Goal: Transaction & Acquisition: Purchase product/service

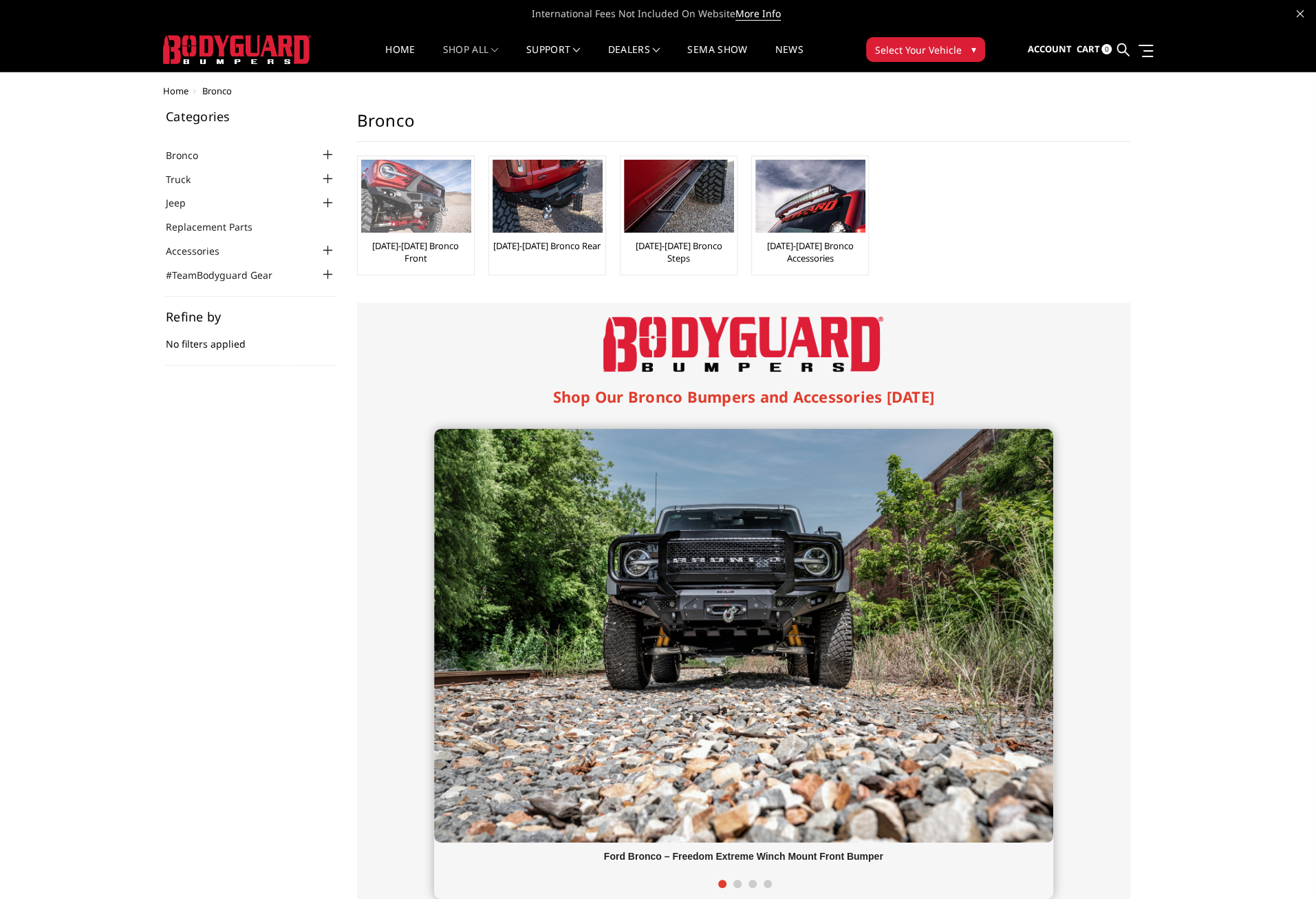
click at [437, 208] on img at bounding box center [416, 196] width 110 height 73
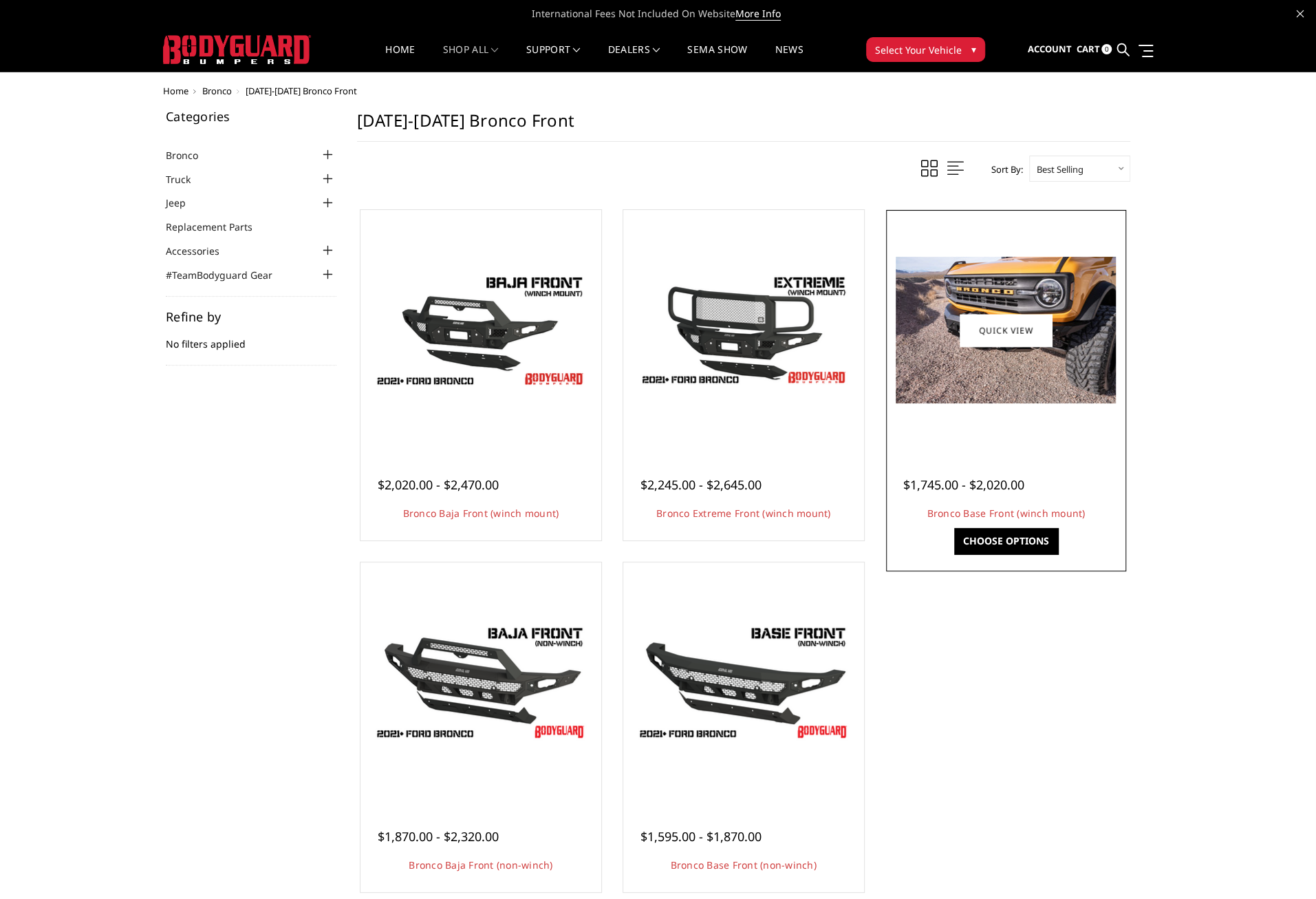
scroll to position [69, 0]
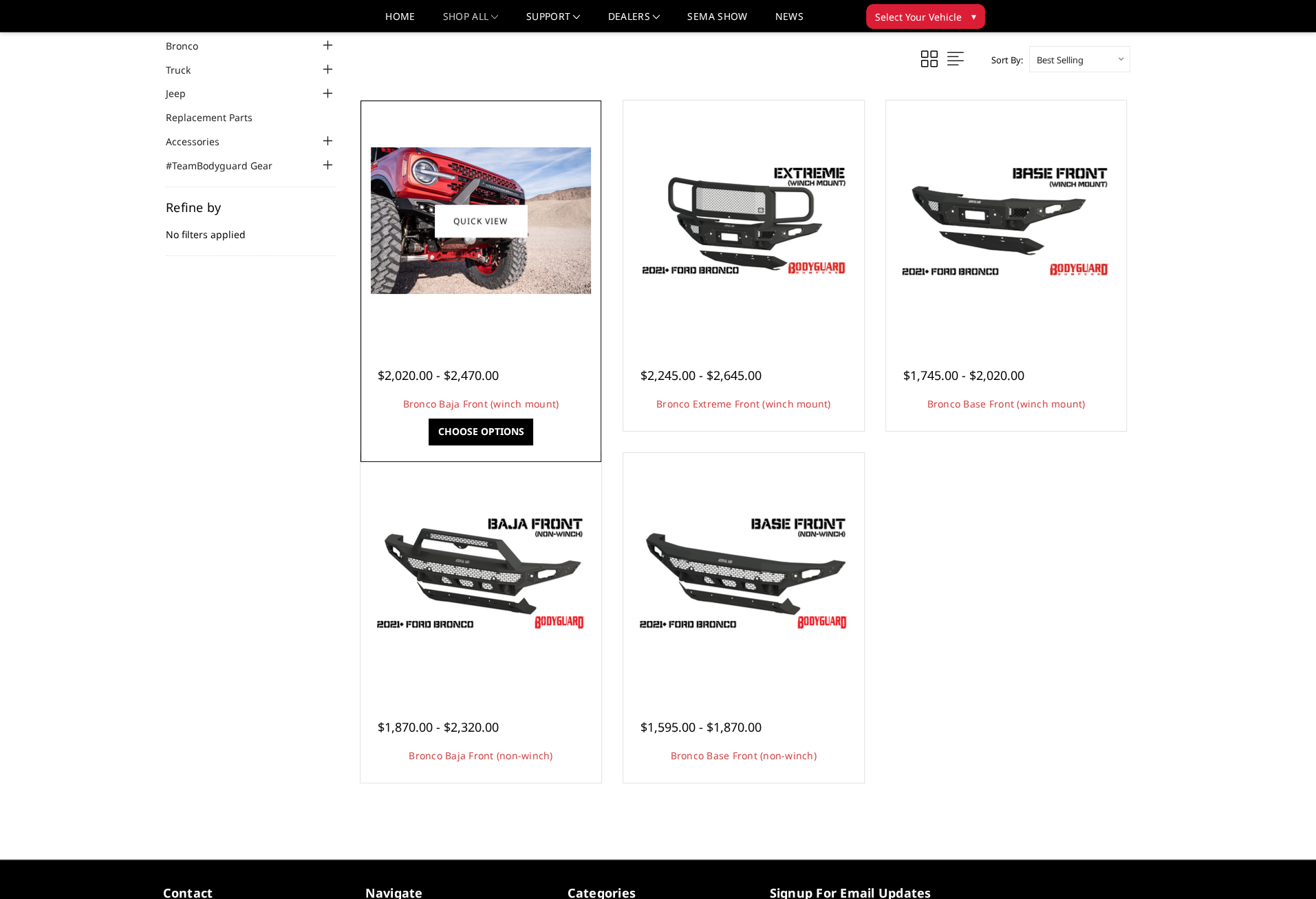
click at [457, 268] on img at bounding box center [481, 220] width 220 height 146
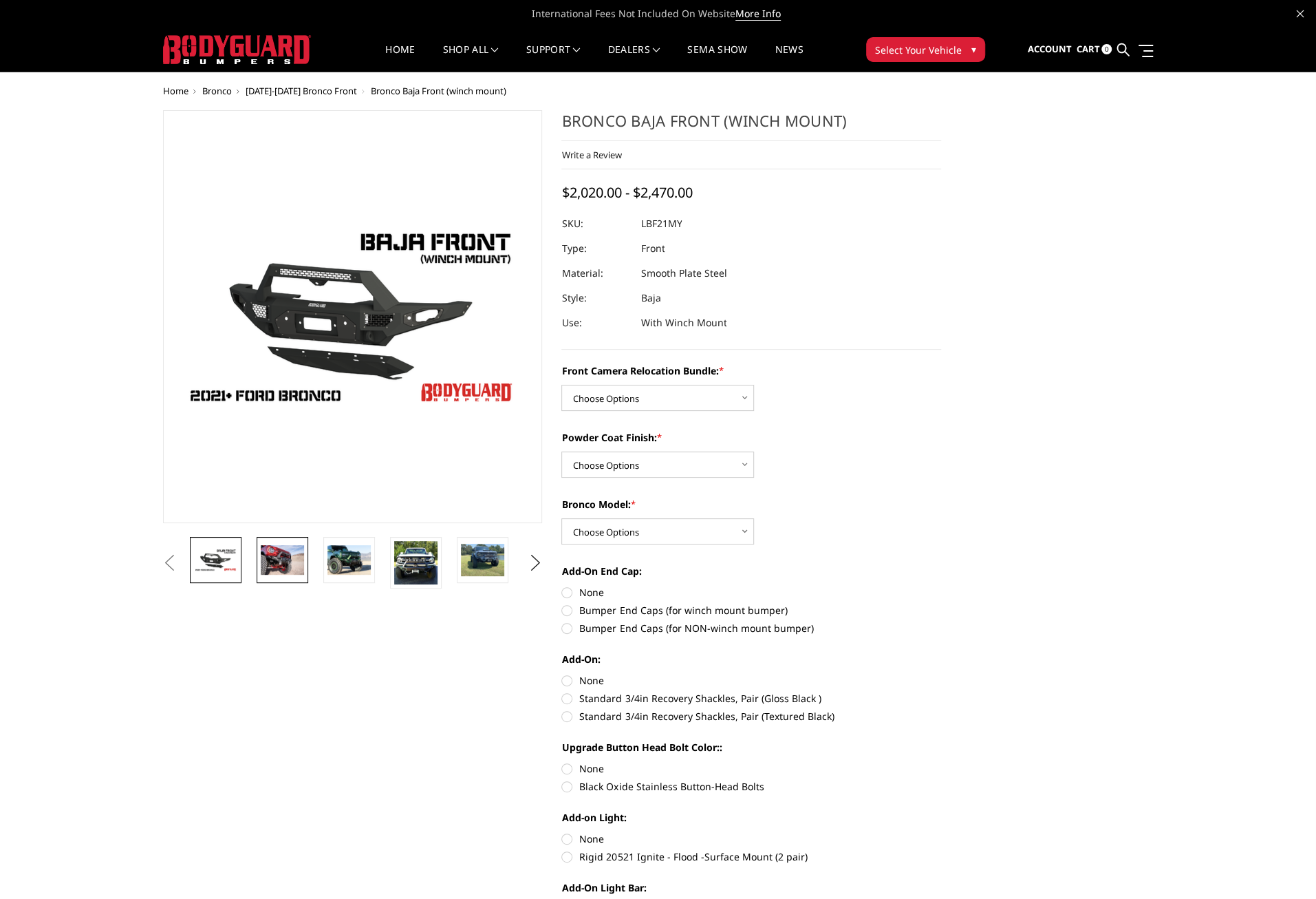
click at [280, 560] on img at bounding box center [282, 560] width 43 height 29
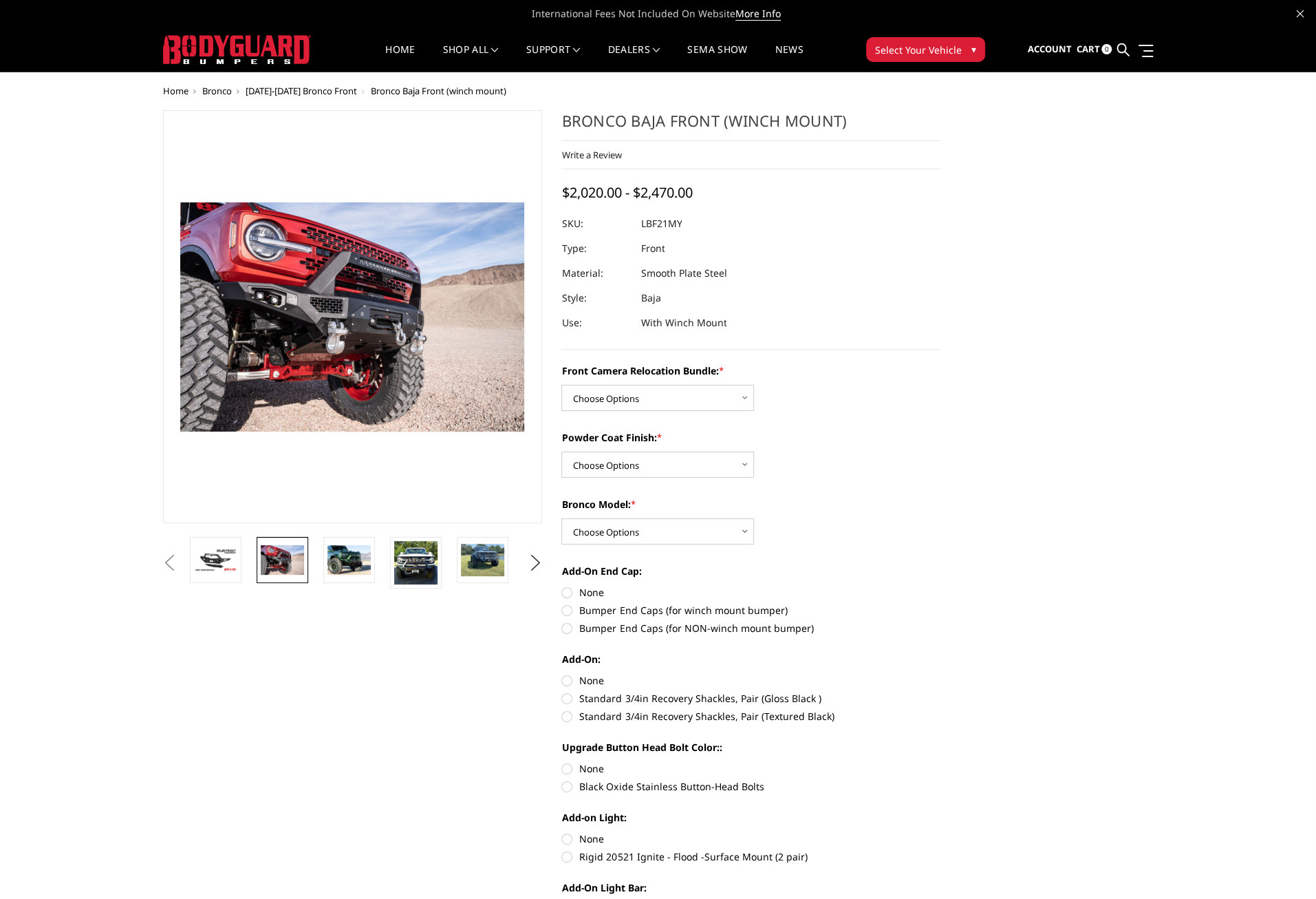
click at [321, 555] on li at bounding box center [354, 562] width 67 height 52
click at [360, 555] on img at bounding box center [349, 560] width 43 height 29
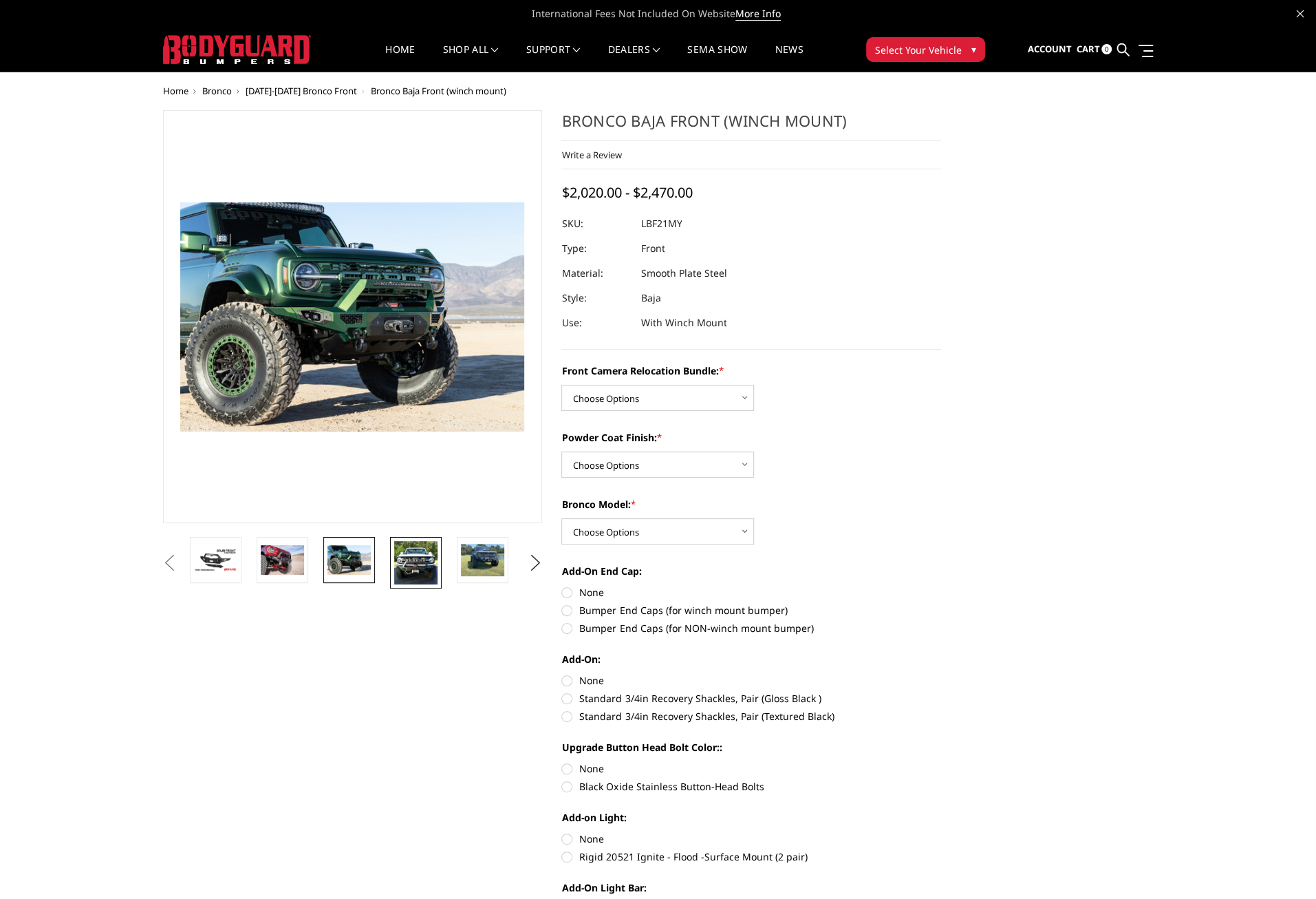
click at [407, 555] on img at bounding box center [415, 562] width 43 height 43
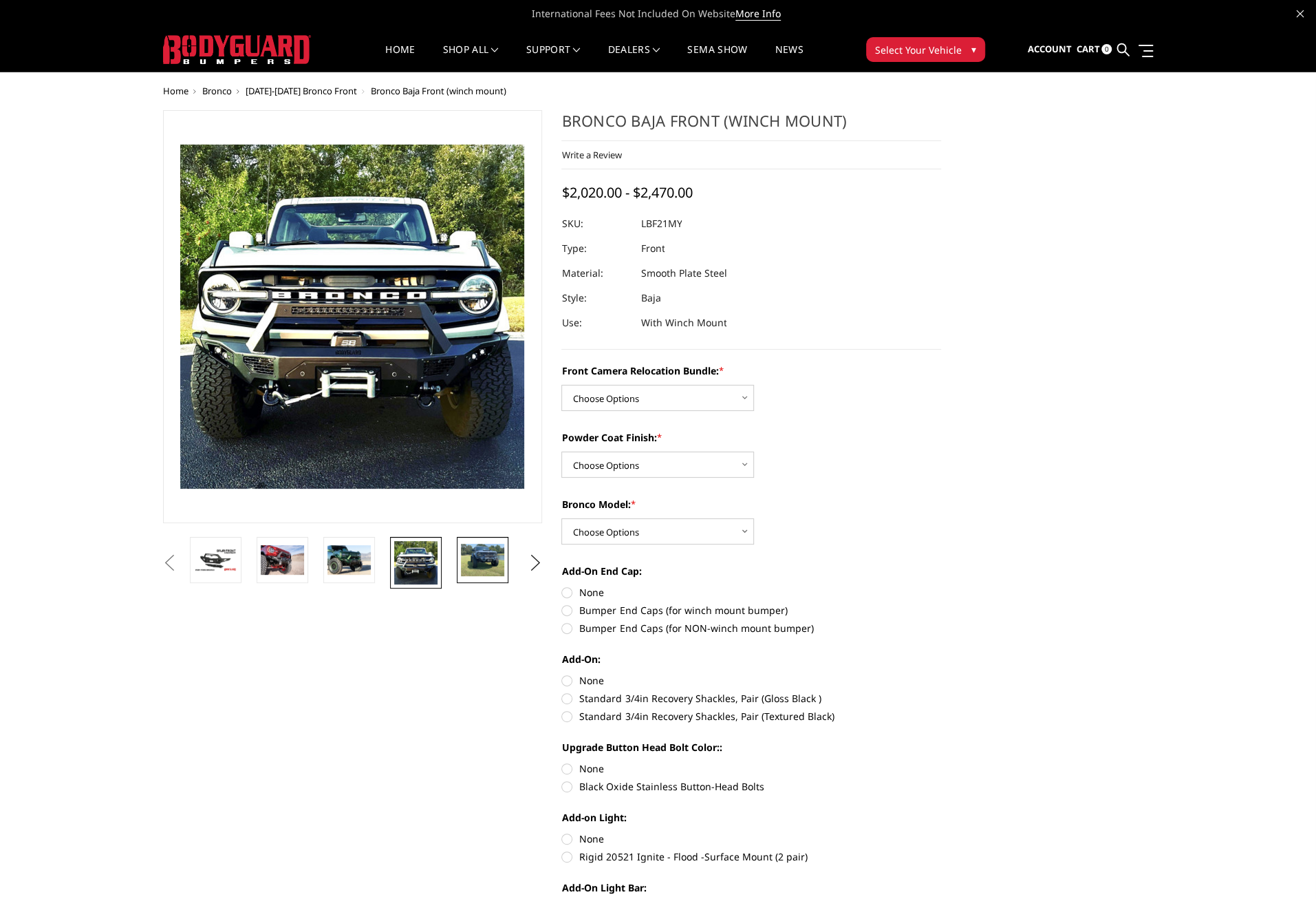
click at [474, 557] on img at bounding box center [482, 560] width 43 height 33
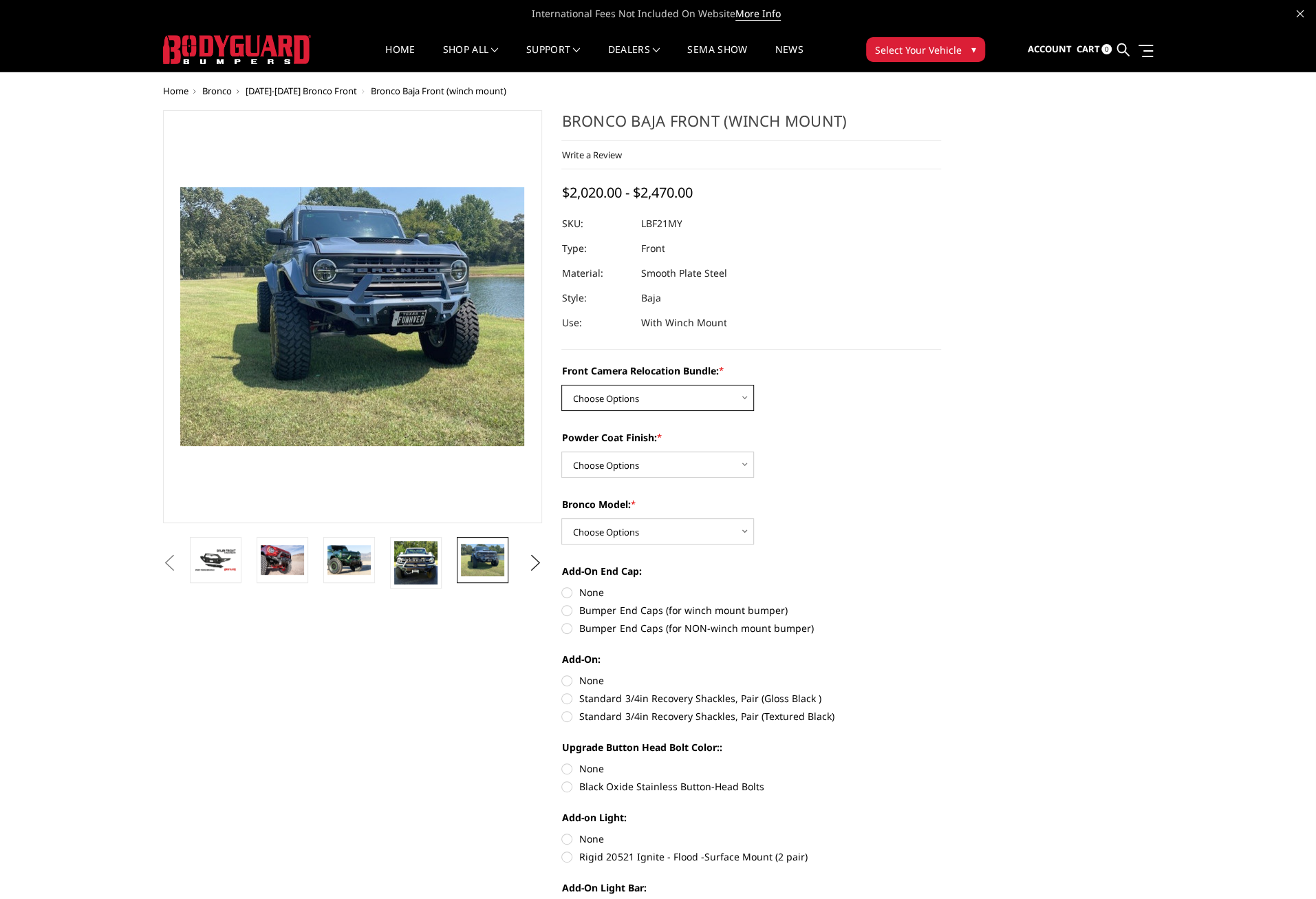
click at [700, 401] on select "Choose Options Without Front Camera Relocation With Front Camera Relocation (Ha…" at bounding box center [657, 398] width 192 height 26
select select "4016"
click at [561, 385] on select "Choose Options Without Front Camera Relocation With Front Camera Relocation (Ha…" at bounding box center [657, 398] width 192 height 26
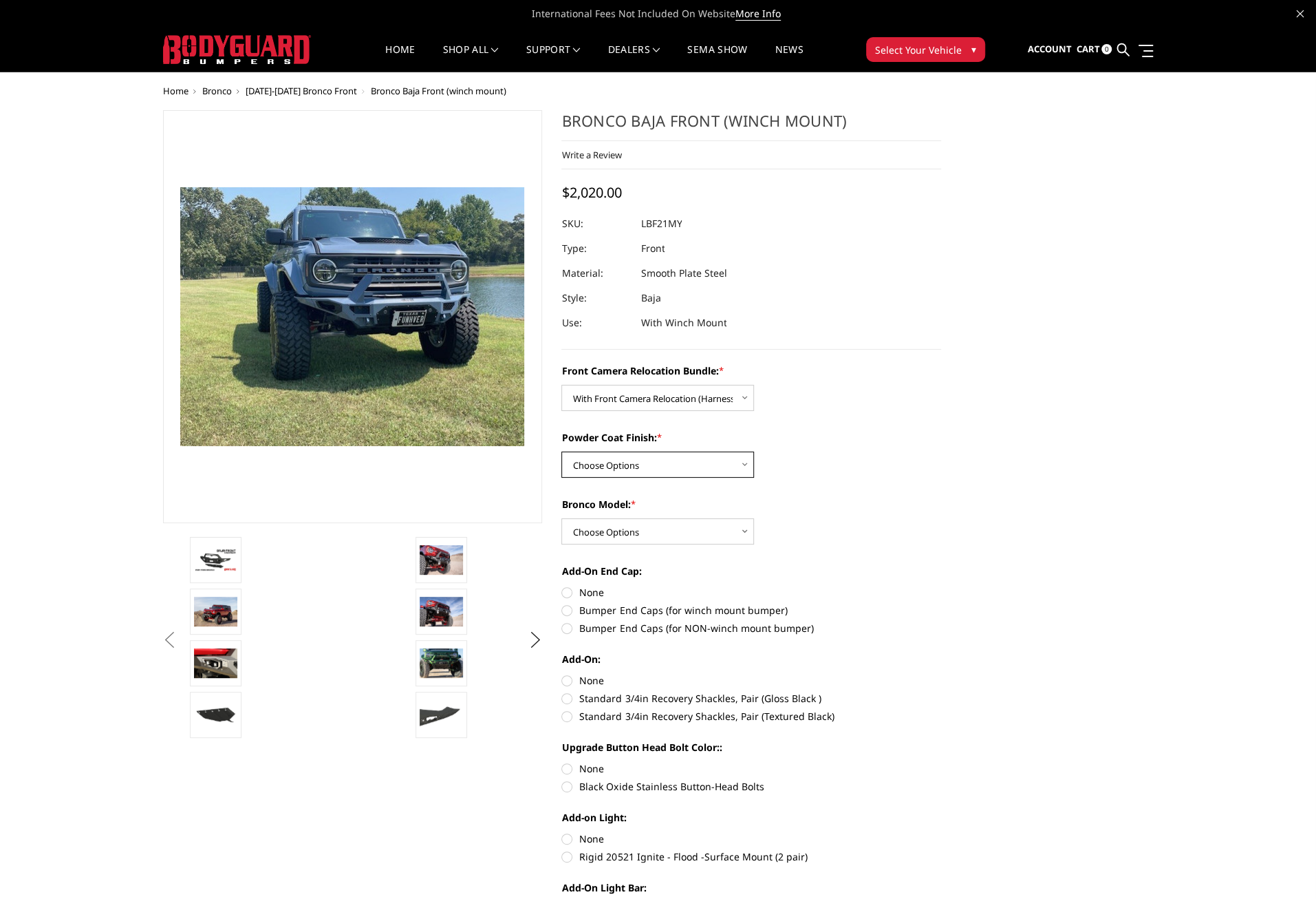
click at [695, 463] on select "Choose Options Textured Black Powder Coat Bare Metal" at bounding box center [657, 464] width 192 height 26
select select "4015"
click at [561, 452] on select "Choose Options Textured Black Powder Coat Bare Metal" at bounding box center [657, 464] width 192 height 26
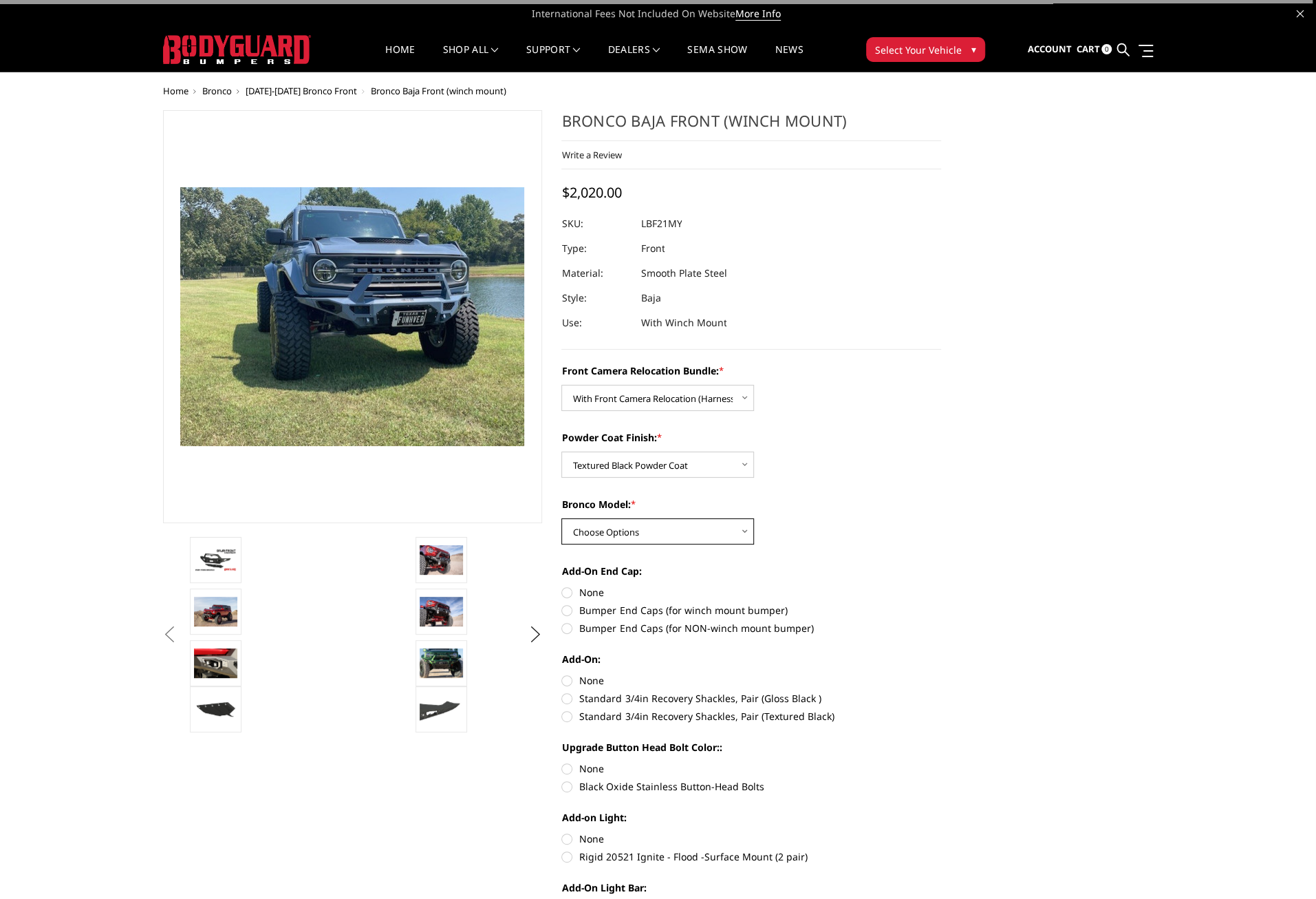
click at [663, 532] on select "Choose Options Raptor Base/Badlands/Wildtrak/etc." at bounding box center [657, 531] width 192 height 26
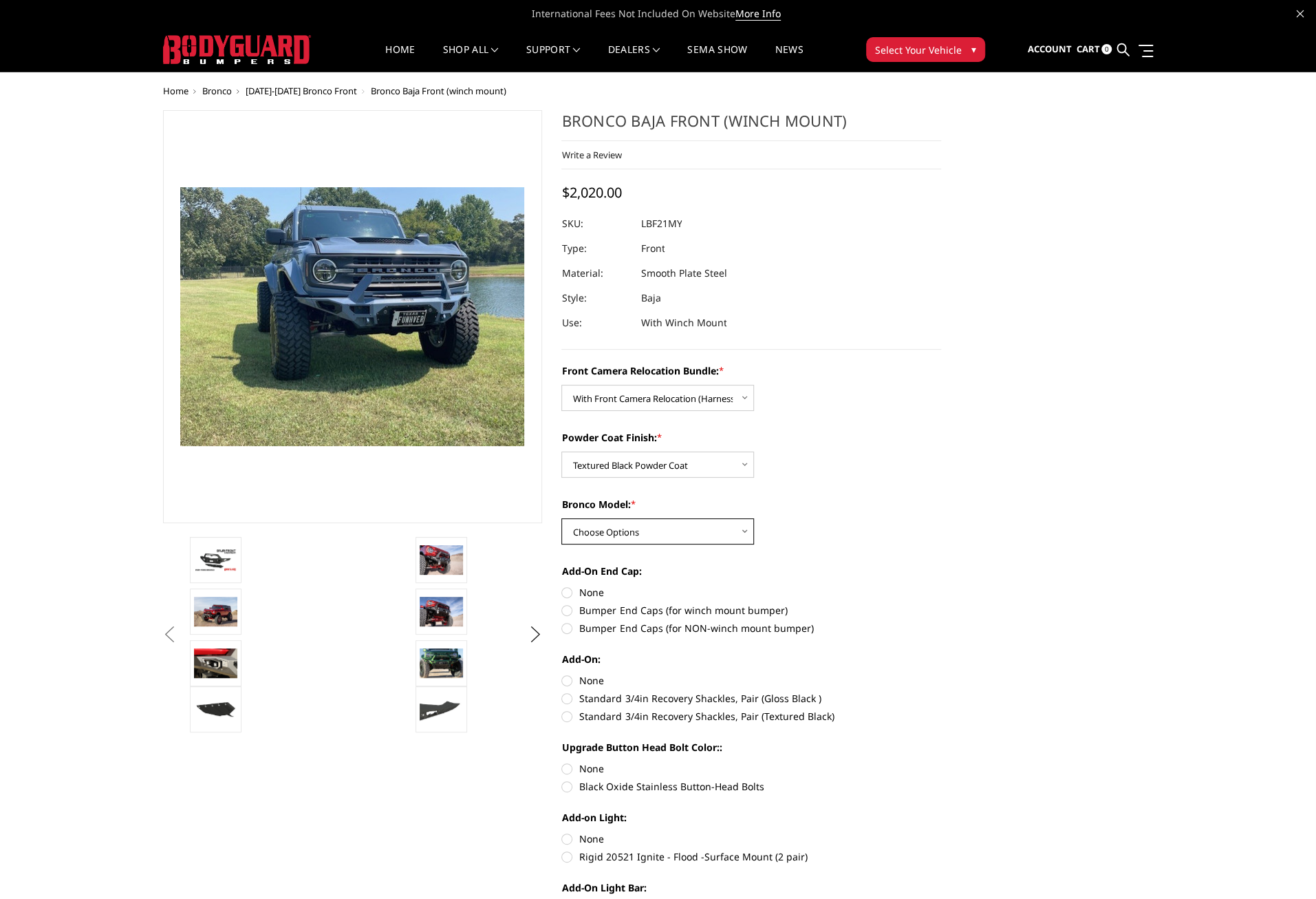
select select "4012"
click at [561, 518] on select "Choose Options Raptor Base/Badlands/Wildtrak/etc." at bounding box center [657, 531] width 192 height 26
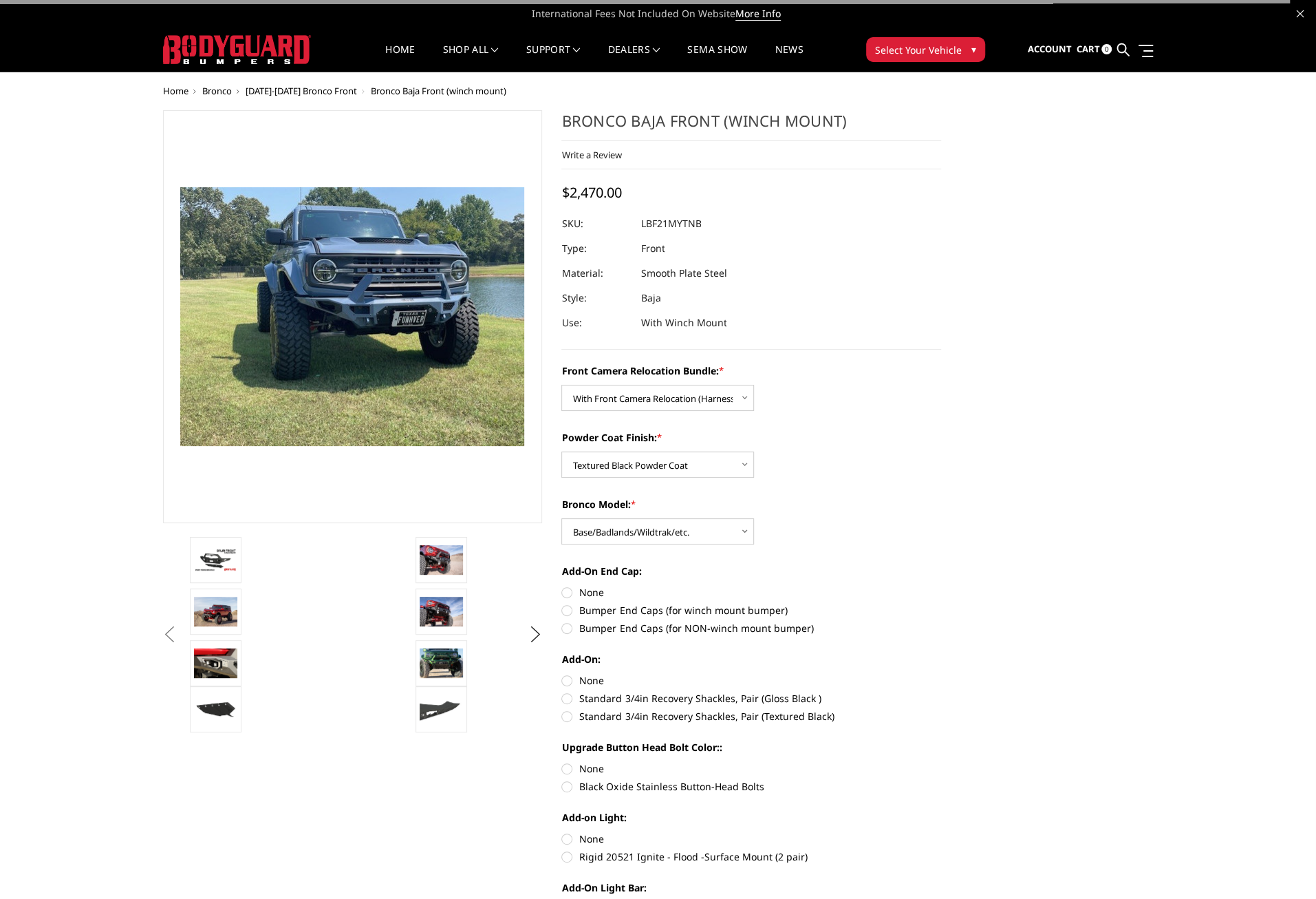
click at [872, 568] on label "Add-On End Cap:" at bounding box center [751, 571] width 380 height 14
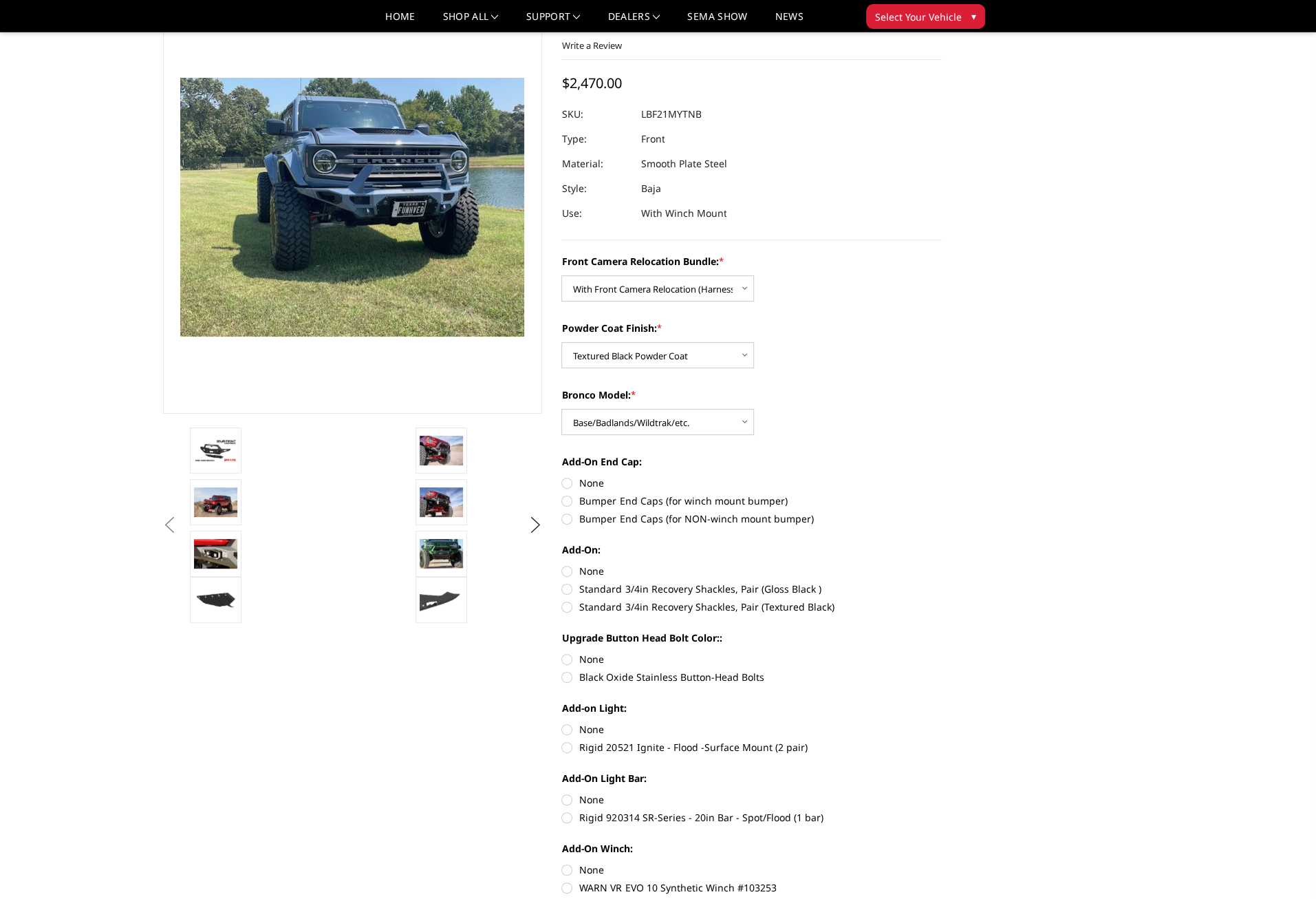
click at [569, 499] on label "Bumper End Caps (for winch mount bumper)" at bounding box center [751, 501] width 380 height 14
click at [941, 476] on input "Bumper End Caps (for winch mount bumper)" at bounding box center [941, 476] width 1 height 1
radio input "true"
click at [568, 587] on label "Standard 3/4in Recovery Shackles, Pair (Gloss Black )" at bounding box center [751, 589] width 380 height 14
click at [941, 565] on input "Standard 3/4in Recovery Shackles, Pair (Gloss Black )" at bounding box center [941, 564] width 1 height 1
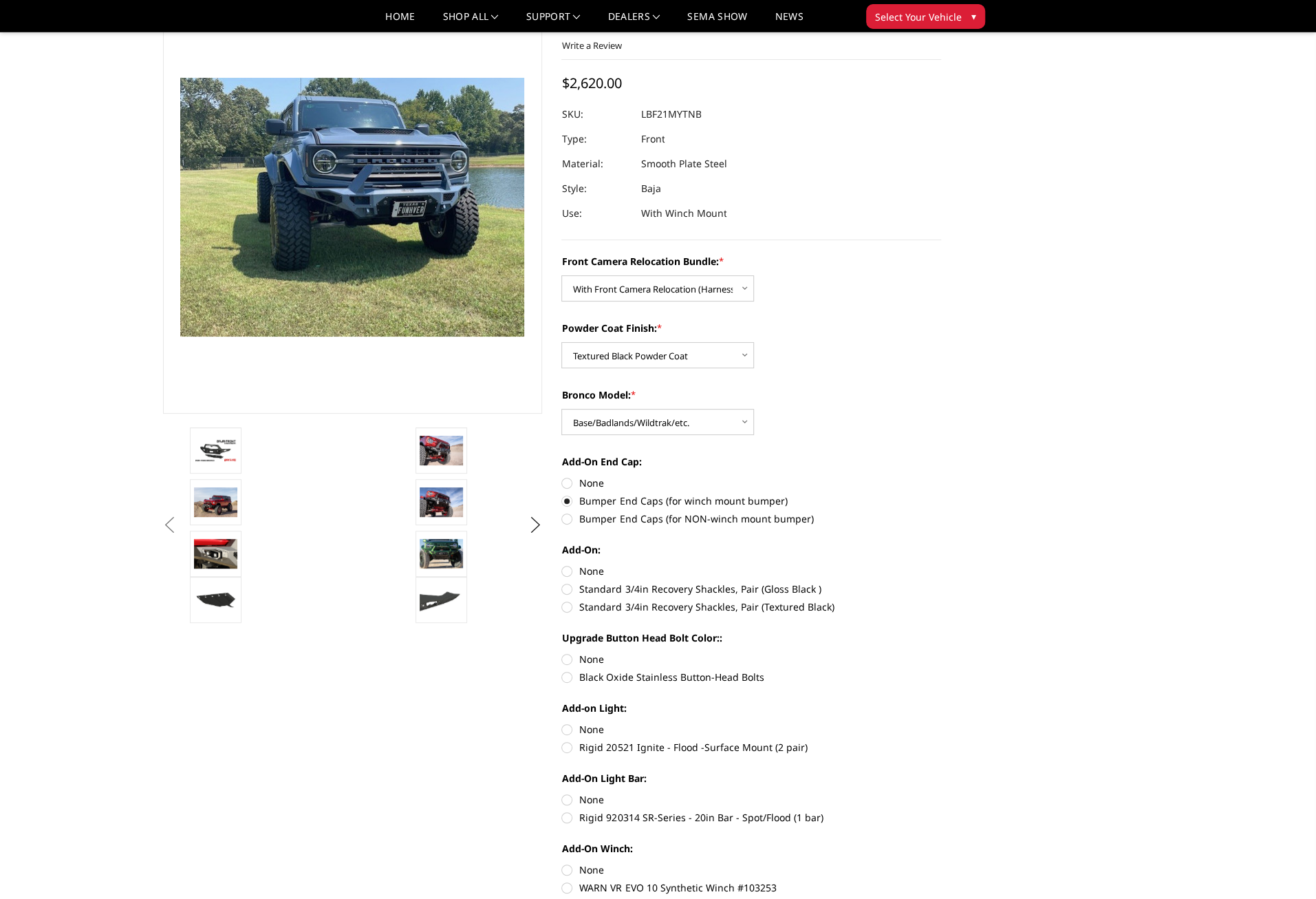
radio input "true"
click at [572, 680] on label "Black Oxide Stainless Button-Head Bolts" at bounding box center [751, 677] width 380 height 14
click at [941, 653] on input "Black Oxide Stainless Button-Head Bolts" at bounding box center [941, 652] width 1 height 1
radio input "true"
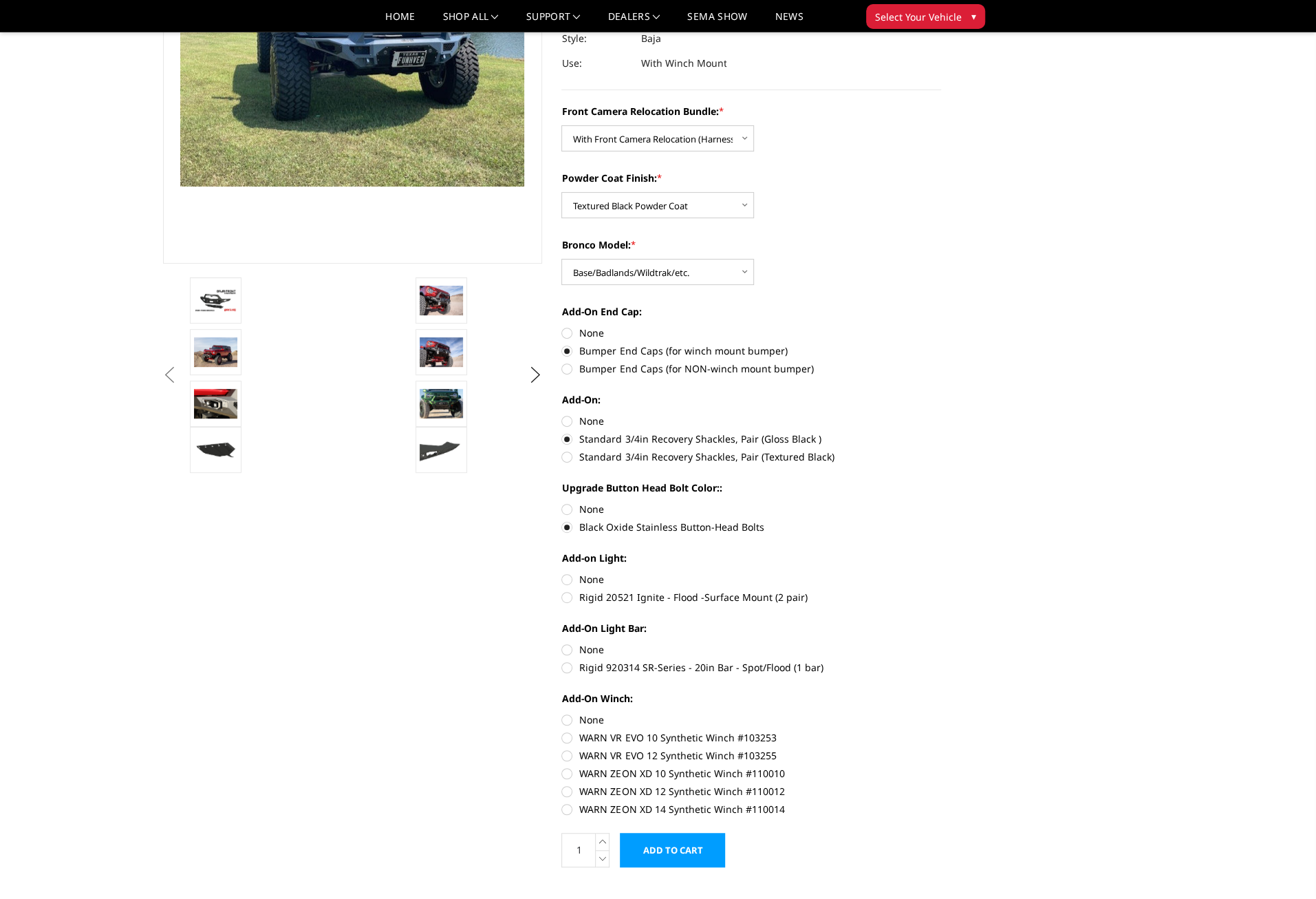
scroll to position [276, 0]
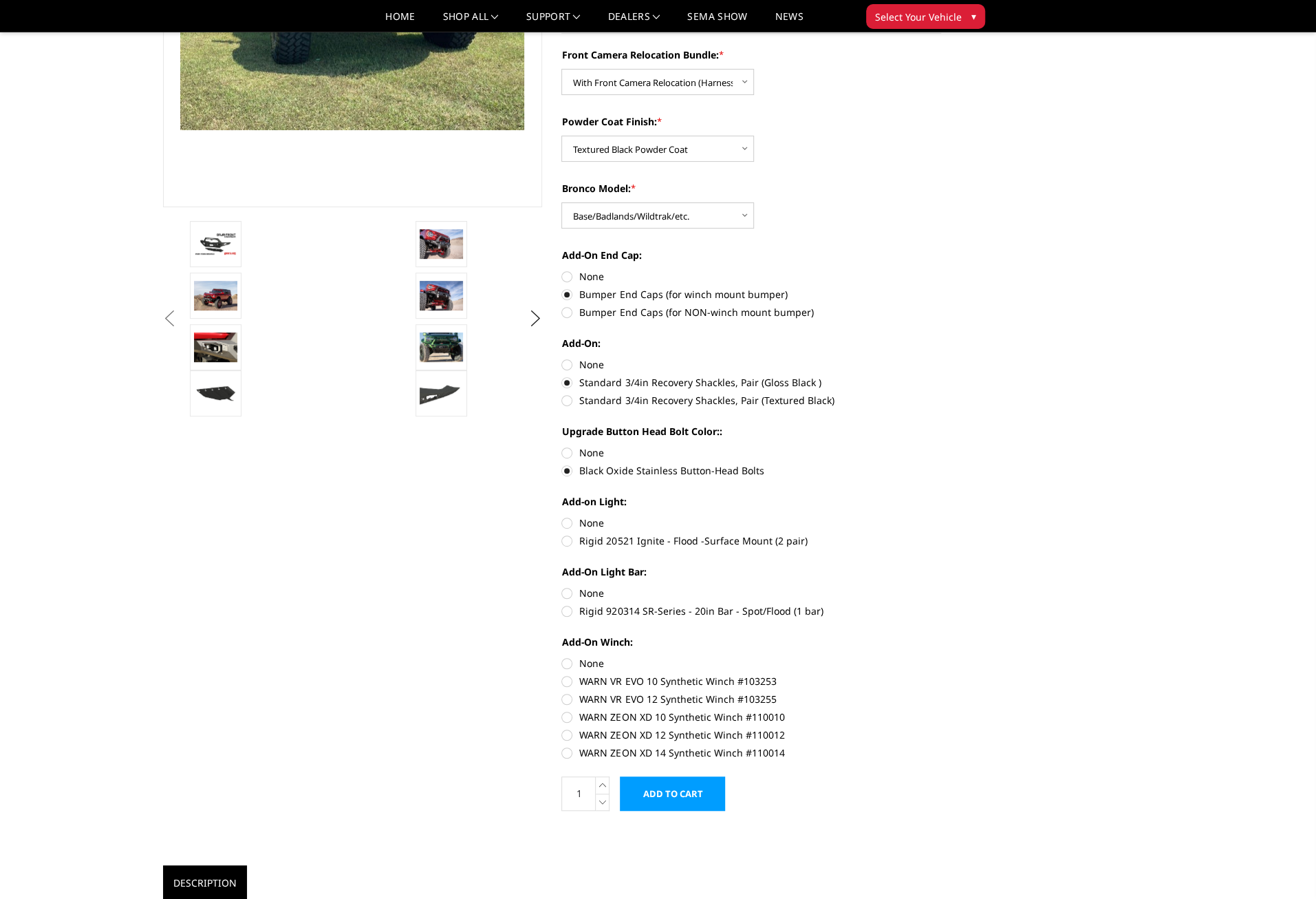
click at [569, 734] on label "WARN ZEON XD 12 Synthetic Winch #110012" at bounding box center [751, 735] width 380 height 14
click at [941, 710] on input "WARN ZEON XD 12 Synthetic Winch #110012" at bounding box center [941, 709] width 1 height 1
radio input "true"
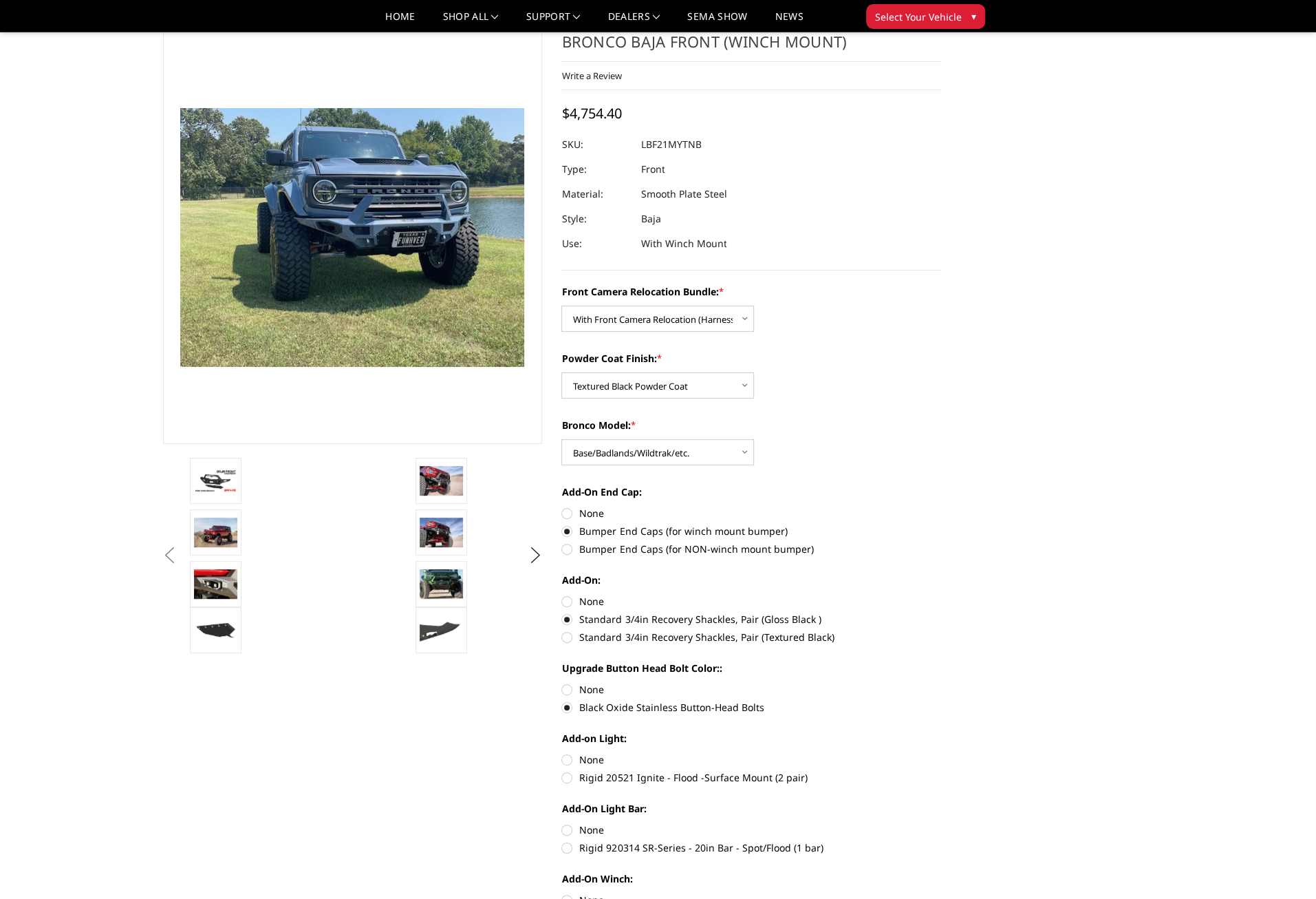
scroll to position [69, 0]
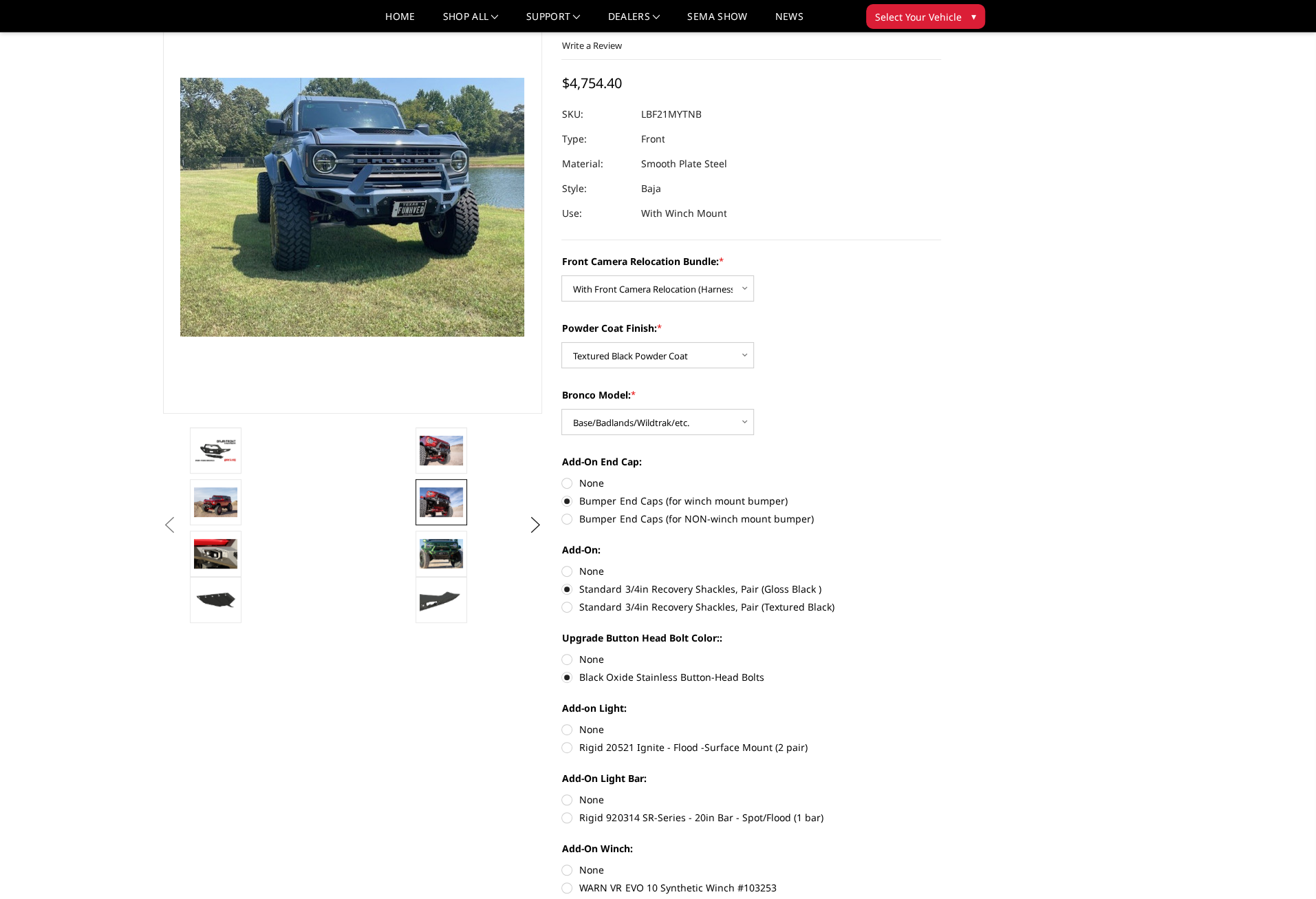
click at [428, 501] on img at bounding box center [441, 501] width 43 height 29
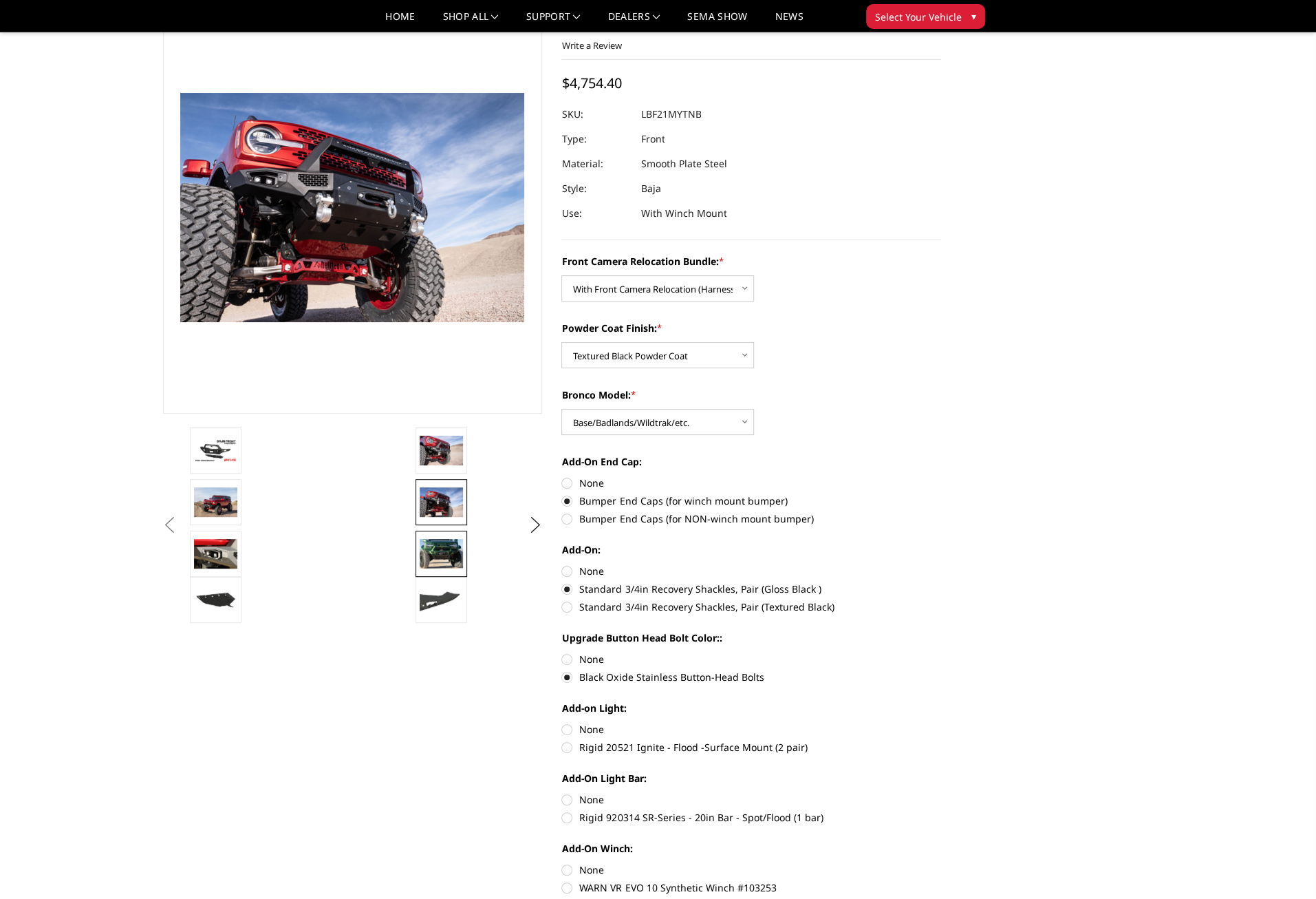
click at [429, 555] on img at bounding box center [441, 553] width 43 height 29
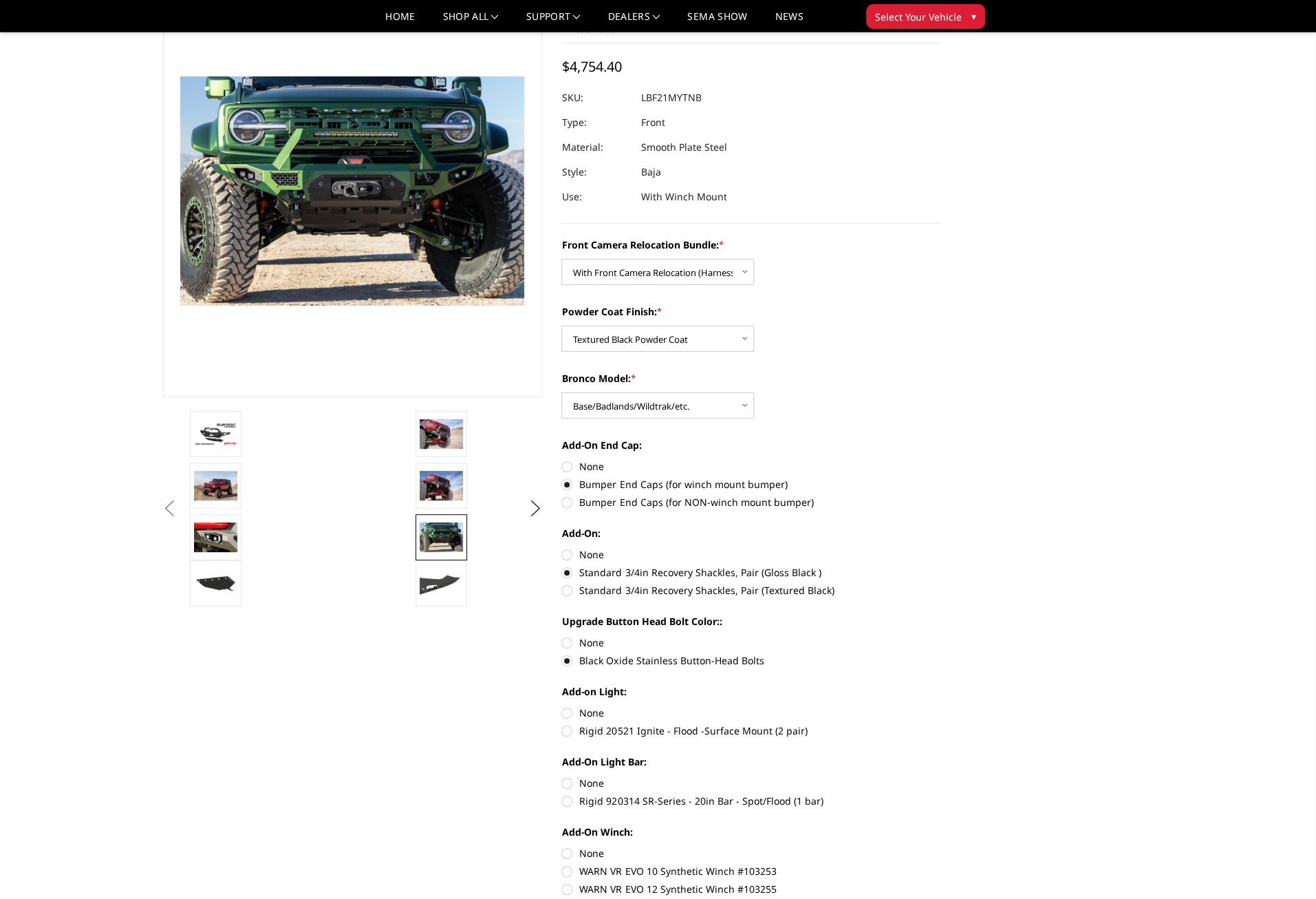
scroll to position [0, 0]
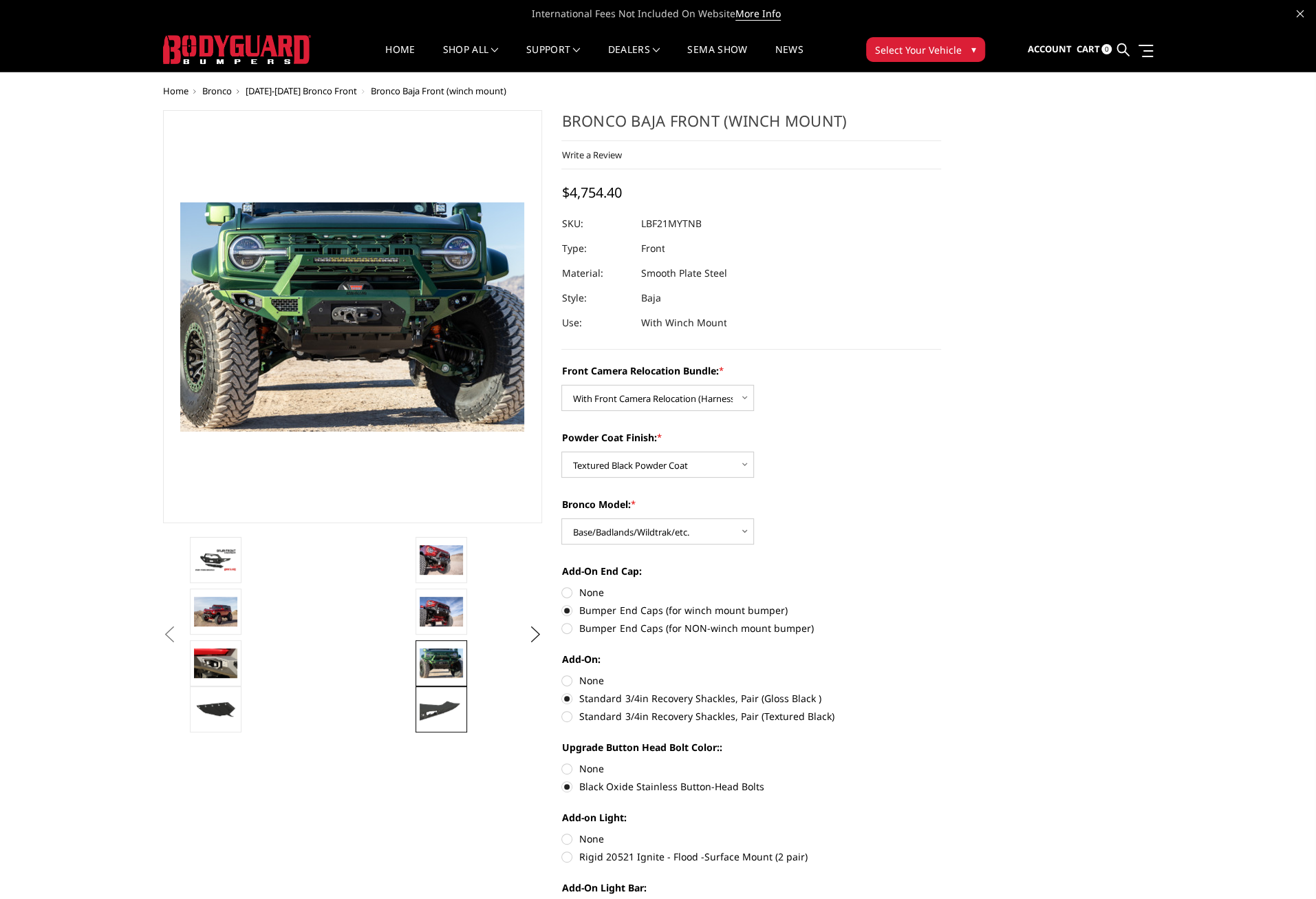
click at [432, 697] on img at bounding box center [441, 709] width 43 height 25
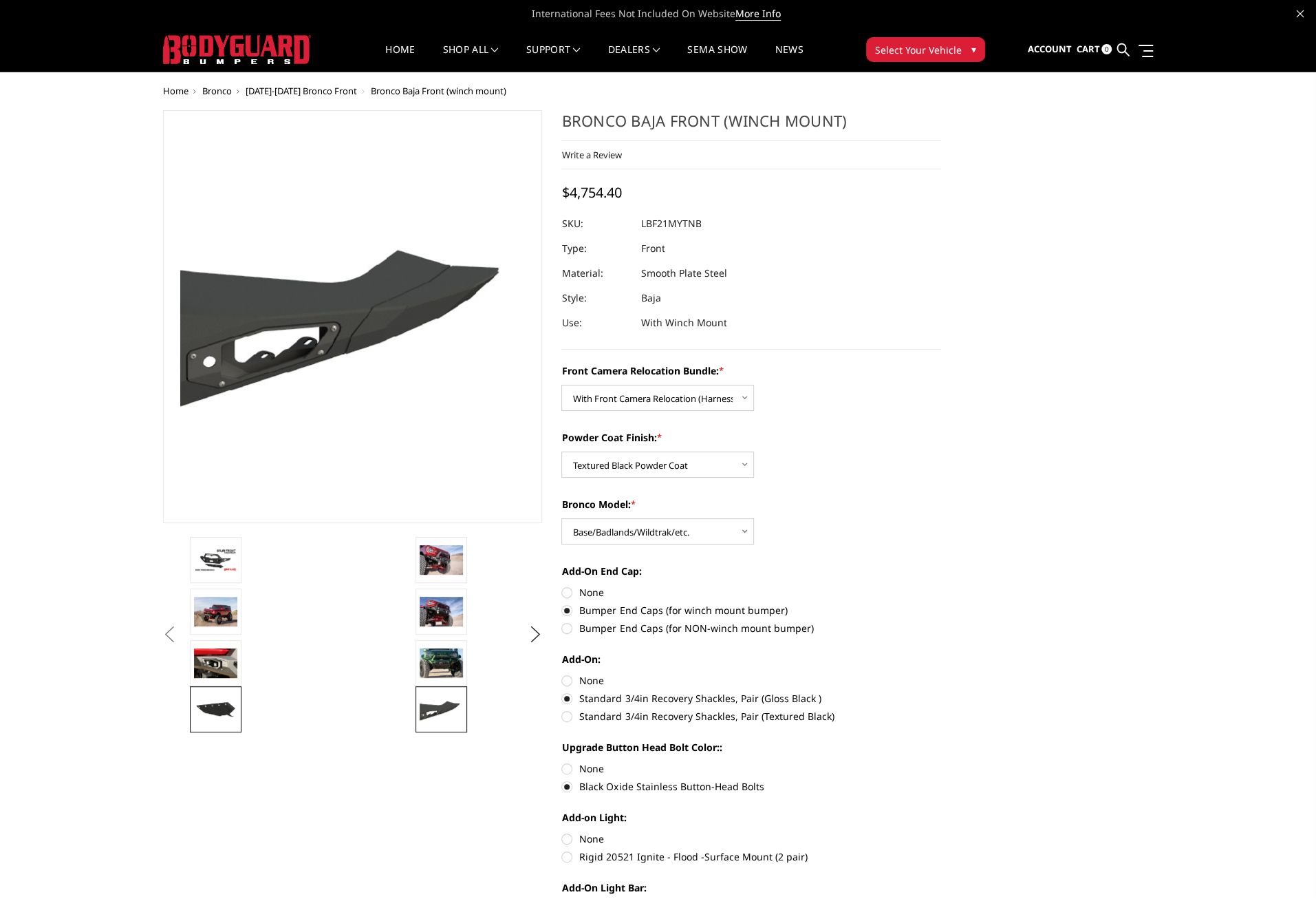
click at [220, 705] on img at bounding box center [215, 709] width 43 height 25
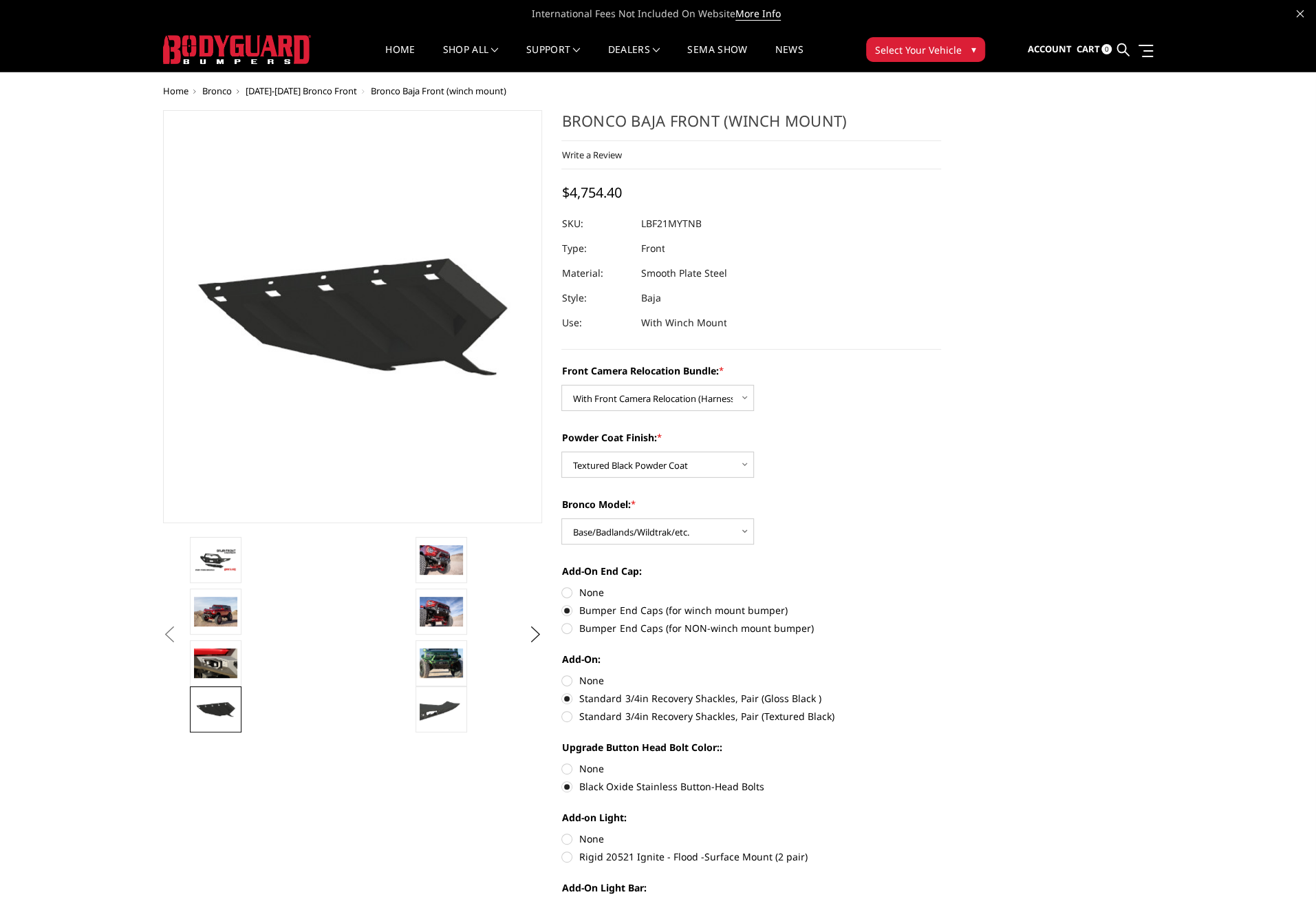
click at [304, 87] on span "[DATE]-[DATE] Bronco Front" at bounding box center [301, 90] width 111 height 12
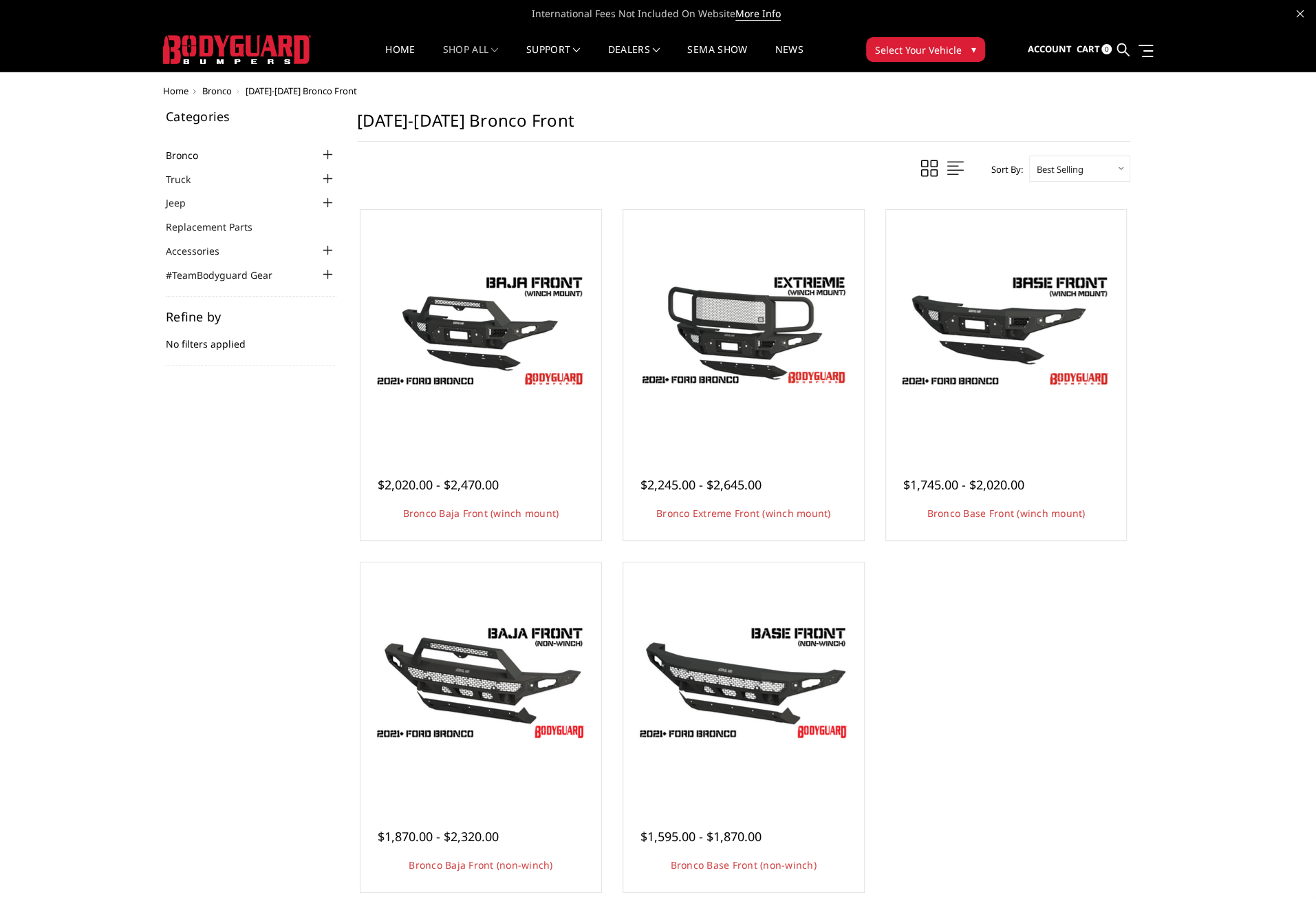
click at [177, 156] on link "Bronco" at bounding box center [191, 155] width 50 height 14
